Goal: Transaction & Acquisition: Purchase product/service

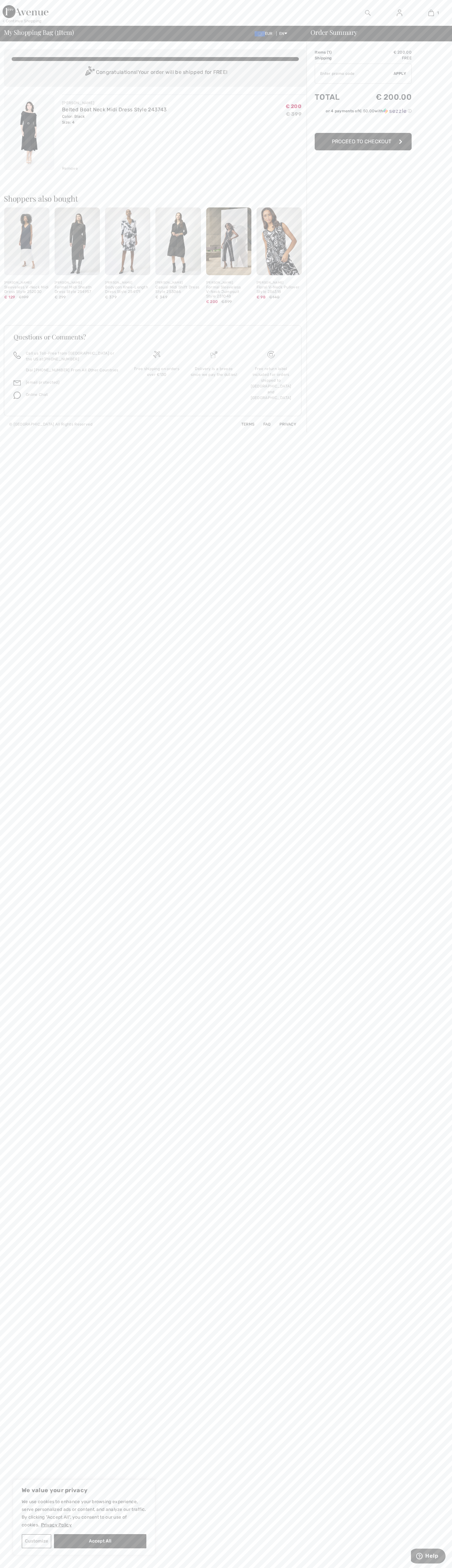
click at [363, 142] on span "Proceed to Checkout" at bounding box center [361, 141] width 60 height 6
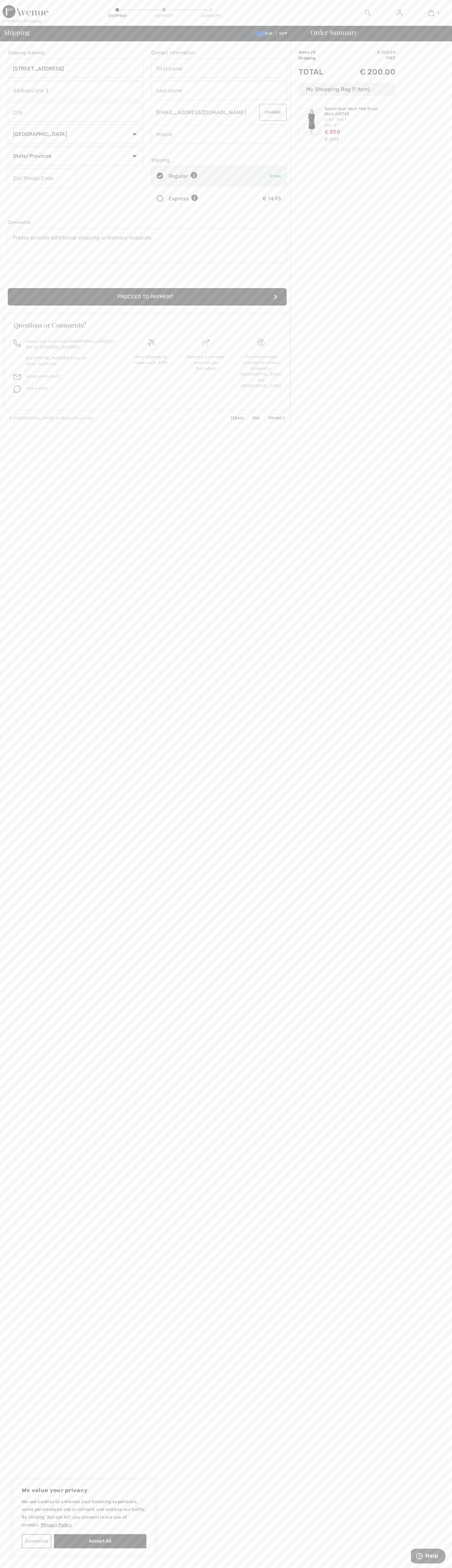
type input "651 N. 34th Str."
type input "First floor"
type input "seattle"
select select "US"
select select "WA"
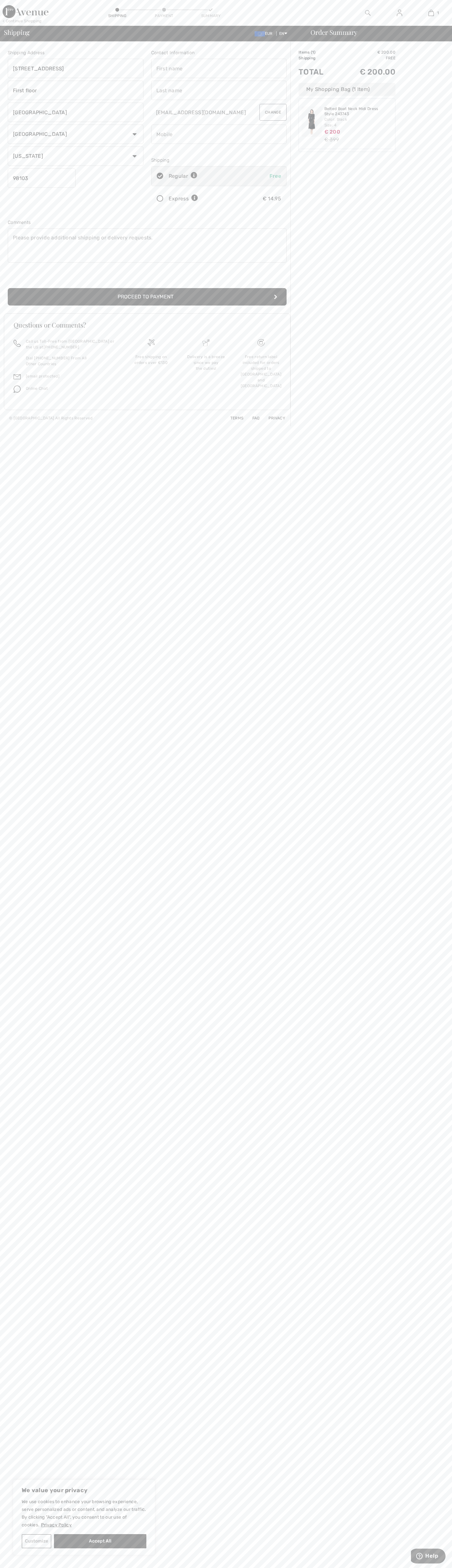
type input "98103"
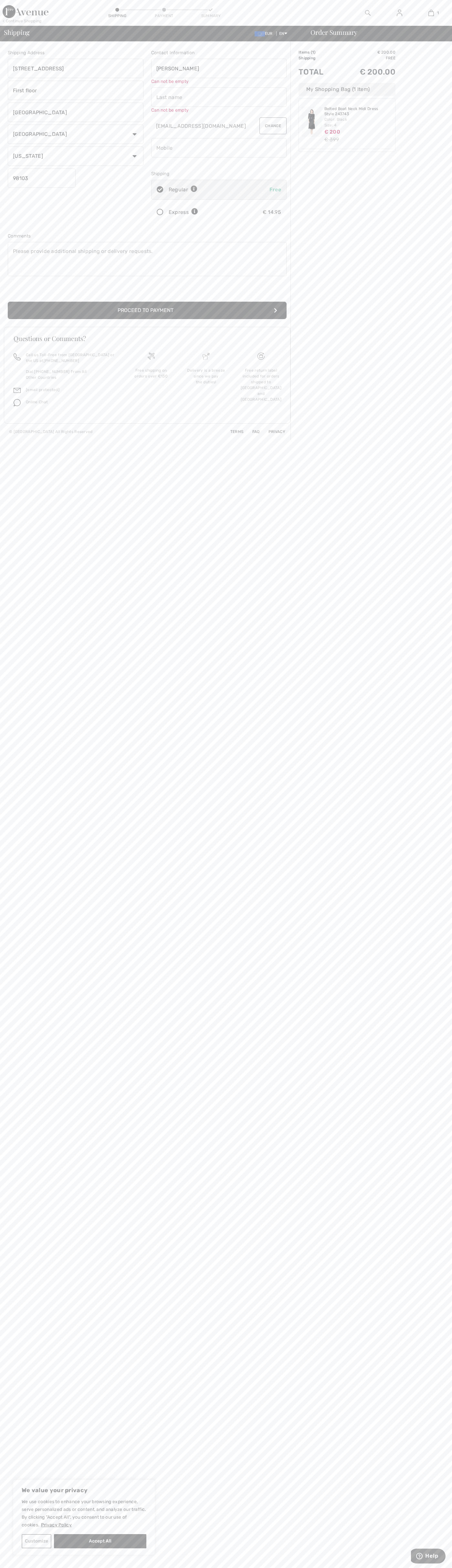
type input "John"
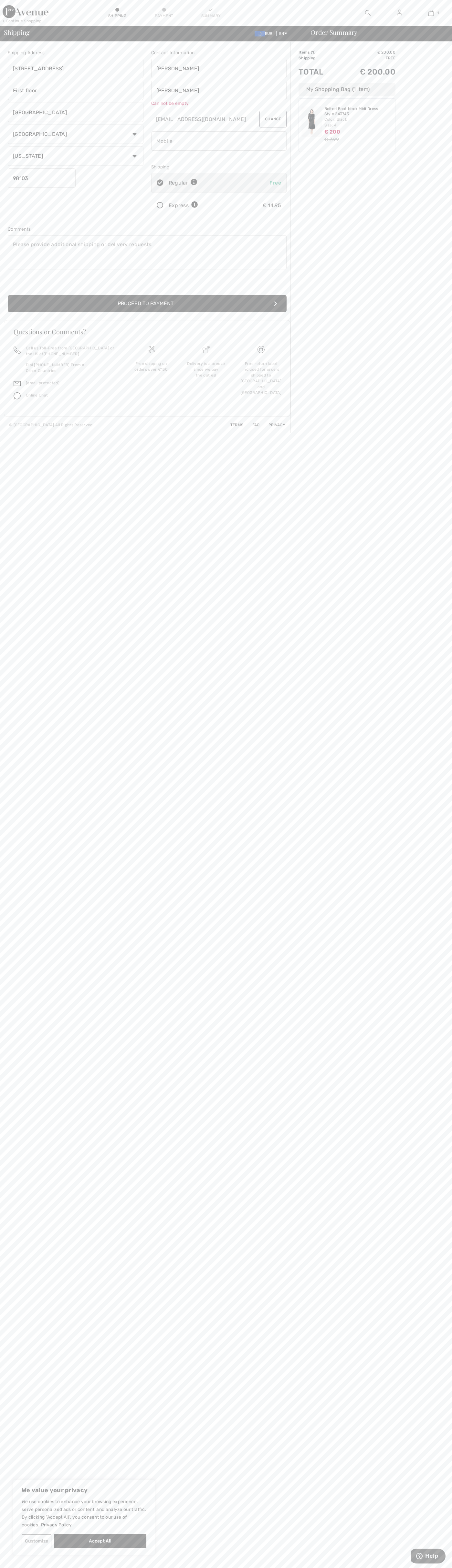
type input "Smith"
type input "6502530000"
radio input "true"
click at [200, 199] on input "radio" at bounding box center [200, 199] width 4 height 19
radio input "true"
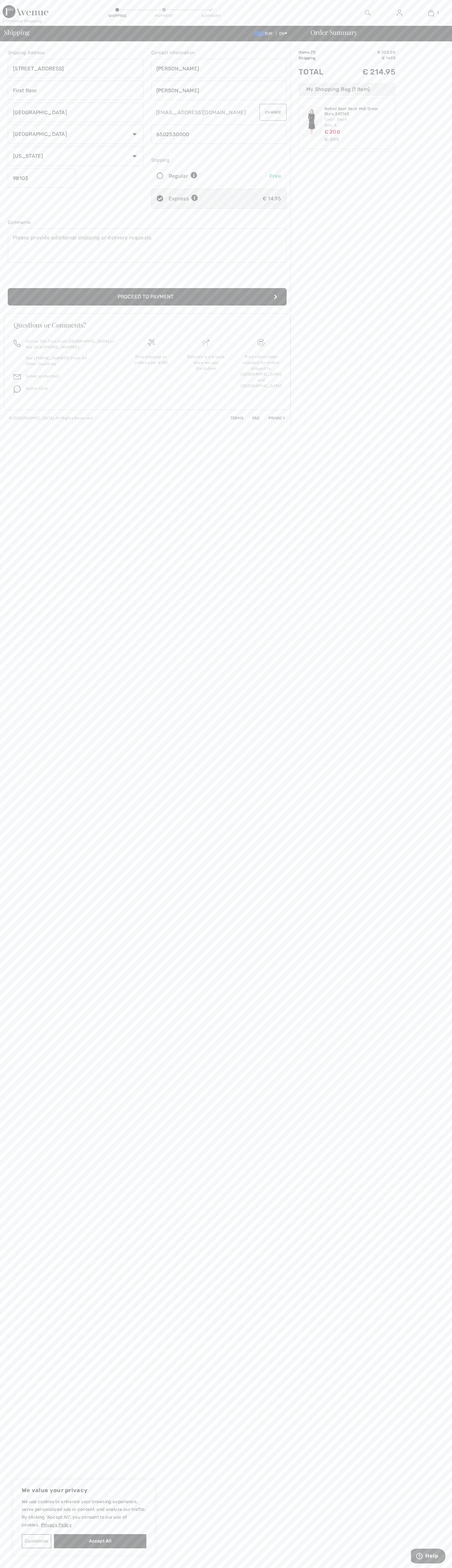
click at [147, 297] on button "Proceed to Payment" at bounding box center [147, 296] width 278 height 18
